Goal: Transaction & Acquisition: Book appointment/travel/reservation

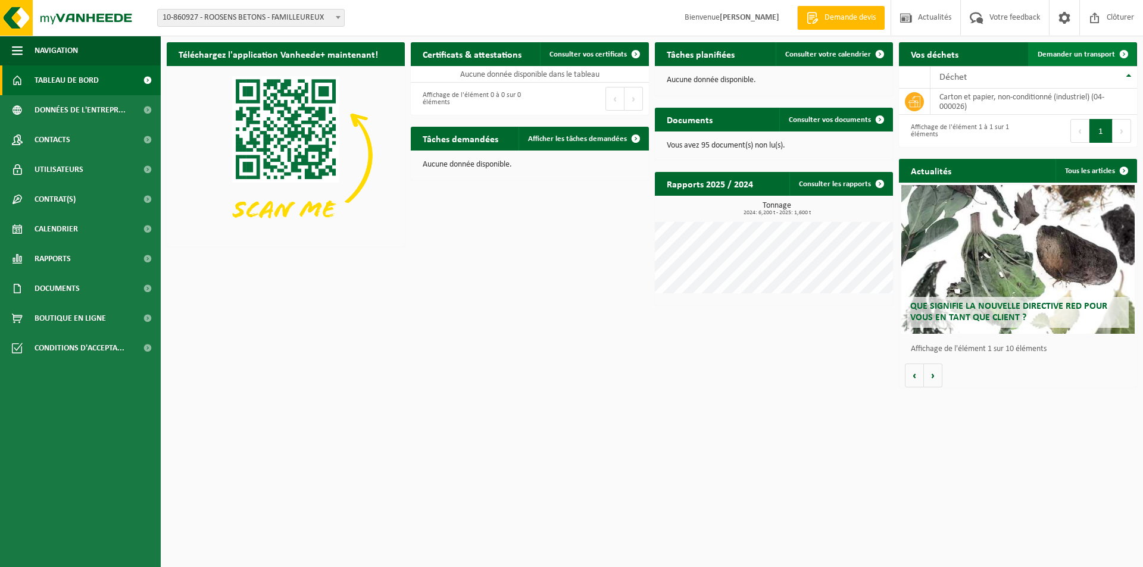
click at [1073, 51] on span "Demander un transport" at bounding box center [1076, 55] width 77 height 8
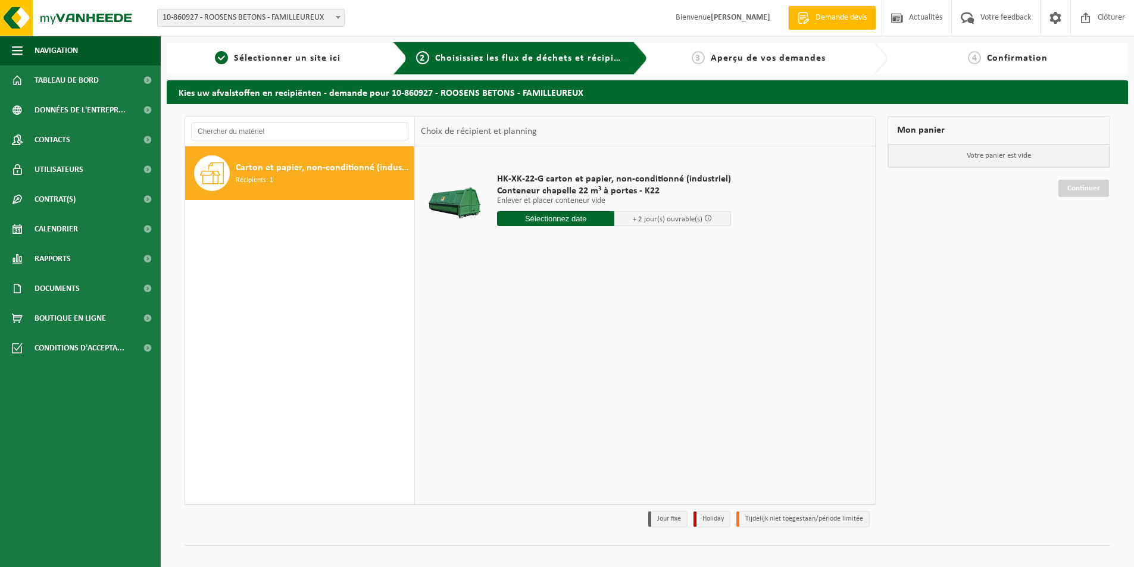
click at [588, 220] on input "text" at bounding box center [555, 218] width 117 height 15
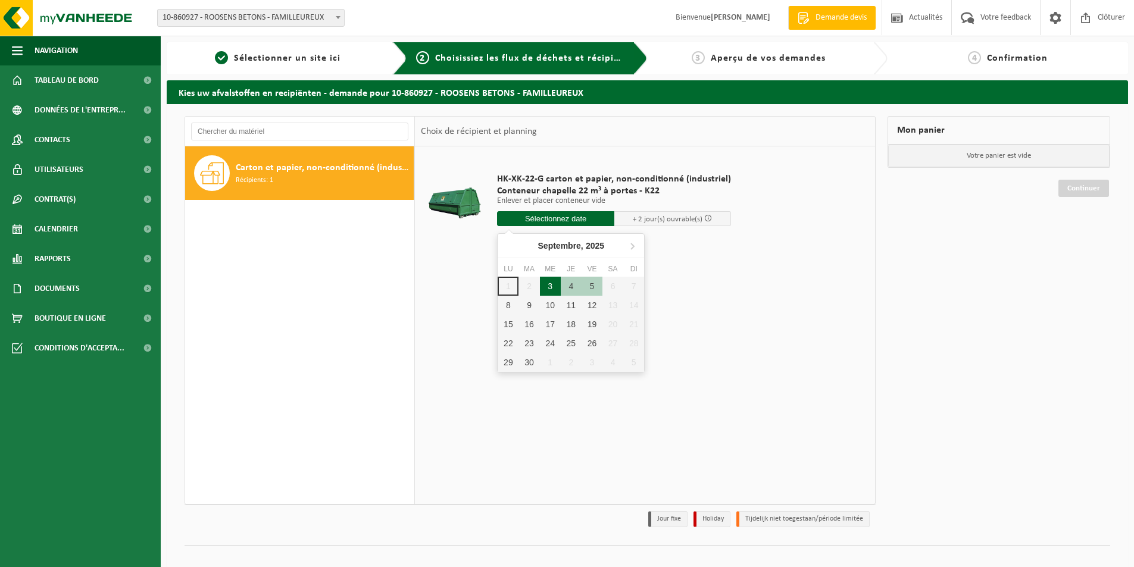
click at [548, 284] on div "3" at bounding box center [550, 286] width 21 height 19
type input "à partir de 2025-09-03"
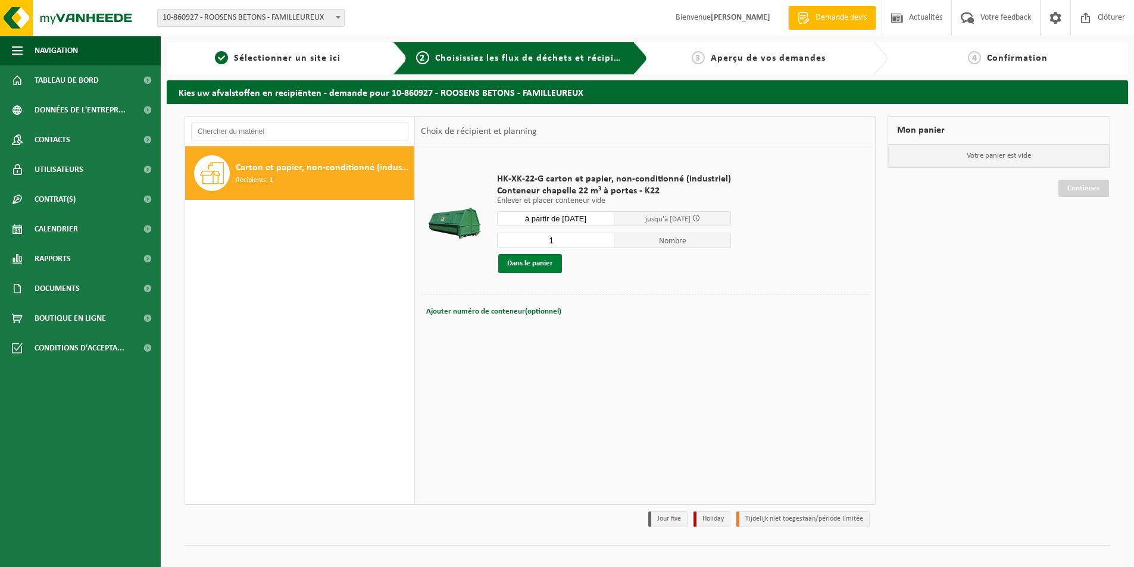
click at [530, 267] on button "Dans le panier" at bounding box center [530, 263] width 64 height 19
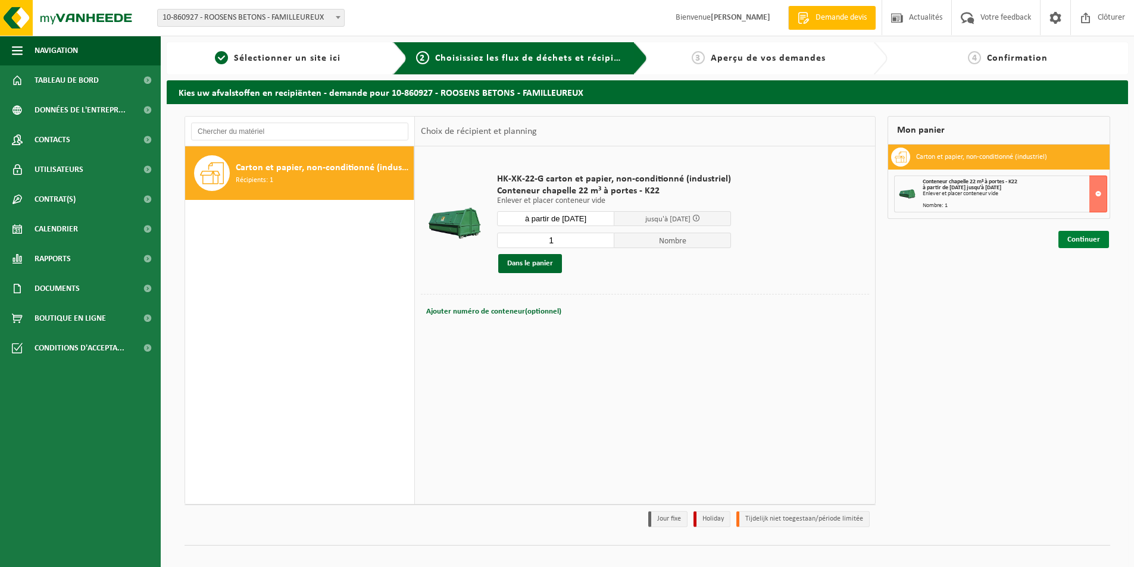
click at [1094, 235] on link "Continuer" at bounding box center [1084, 239] width 51 height 17
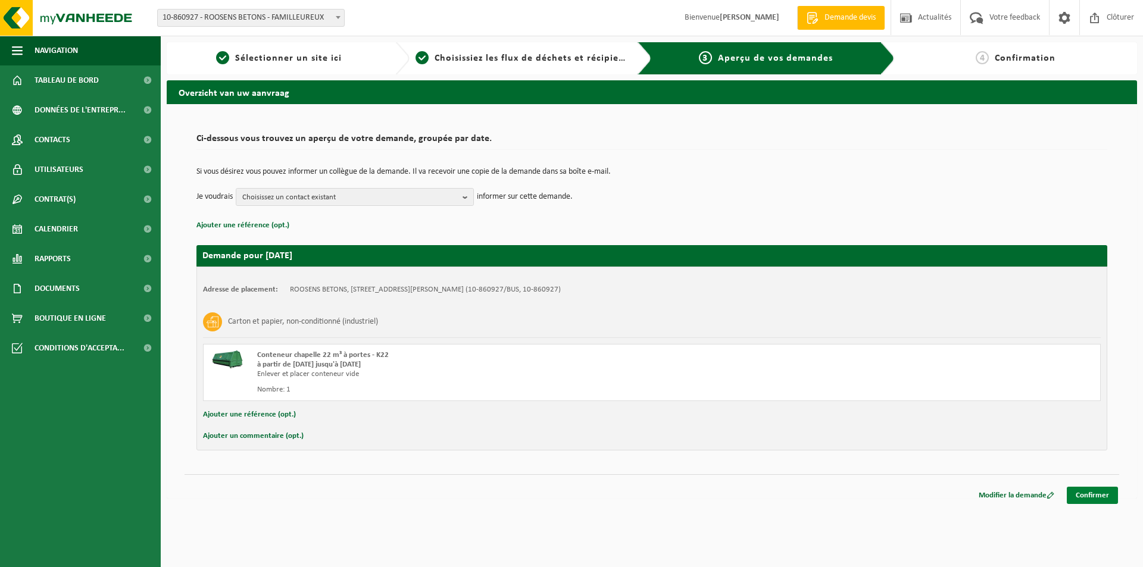
click at [1076, 492] on link "Confirmer" at bounding box center [1092, 495] width 51 height 17
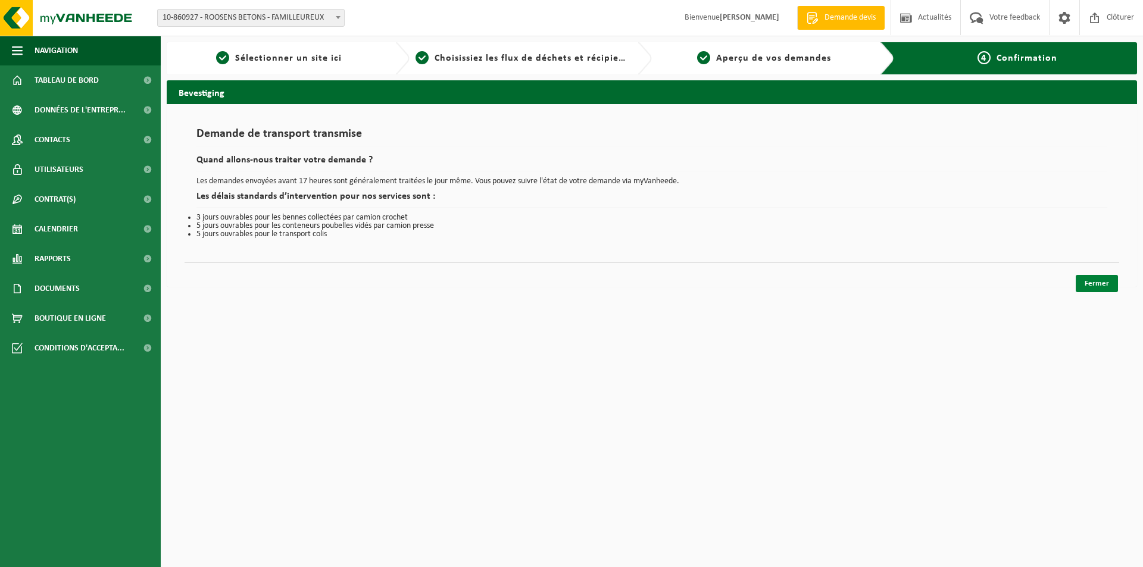
click at [1093, 284] on link "Fermer" at bounding box center [1097, 283] width 42 height 17
